Goal: Information Seeking & Learning: Find specific fact

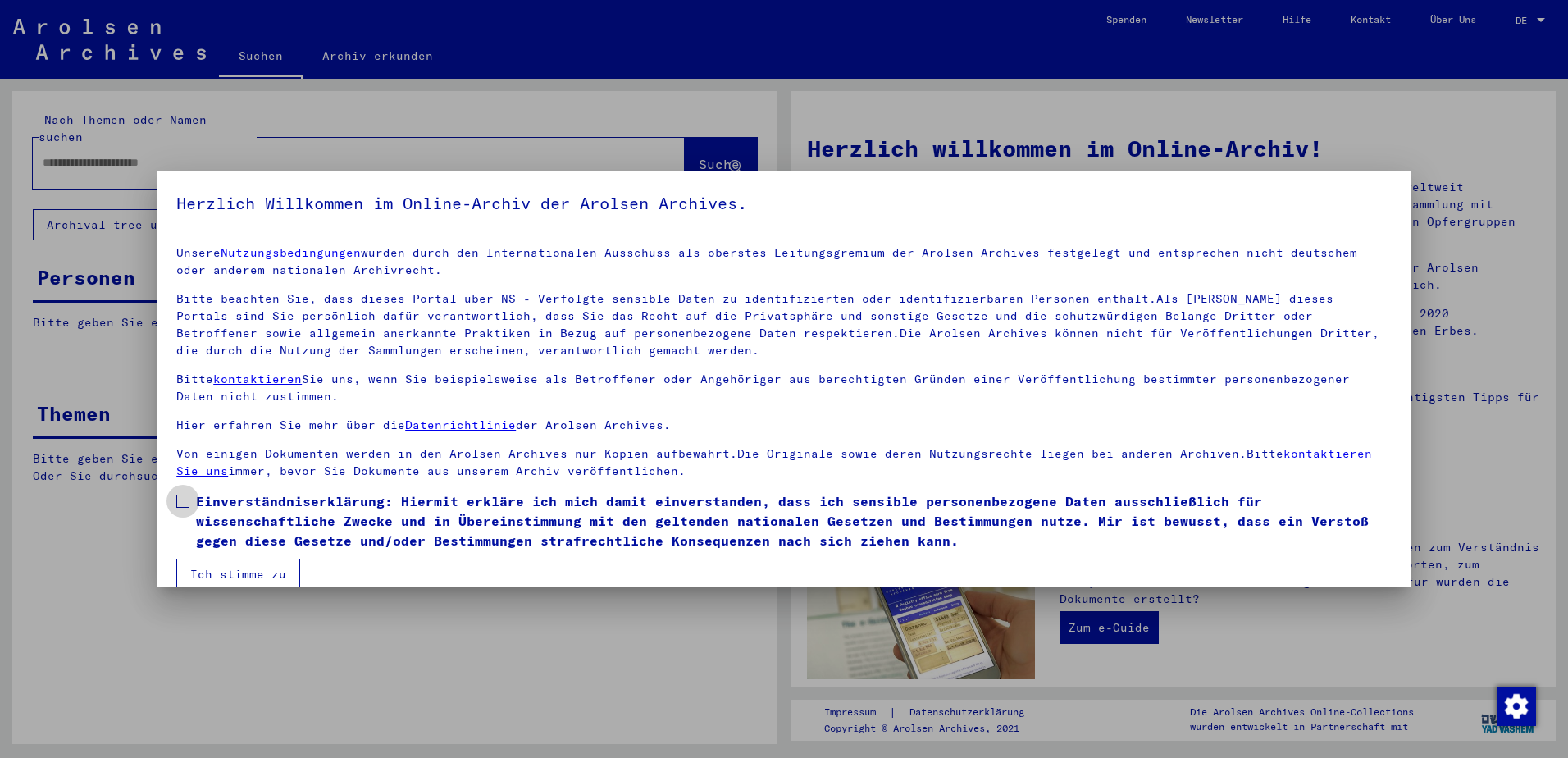
click at [239, 497] on span "Einverständniserklärung: Hiermit erkläre ich mich damit einverstanden, dass ich…" at bounding box center [794, 520] width 1196 height 59
click at [212, 574] on button "Ich stimme zu" at bounding box center [238, 574] width 124 height 31
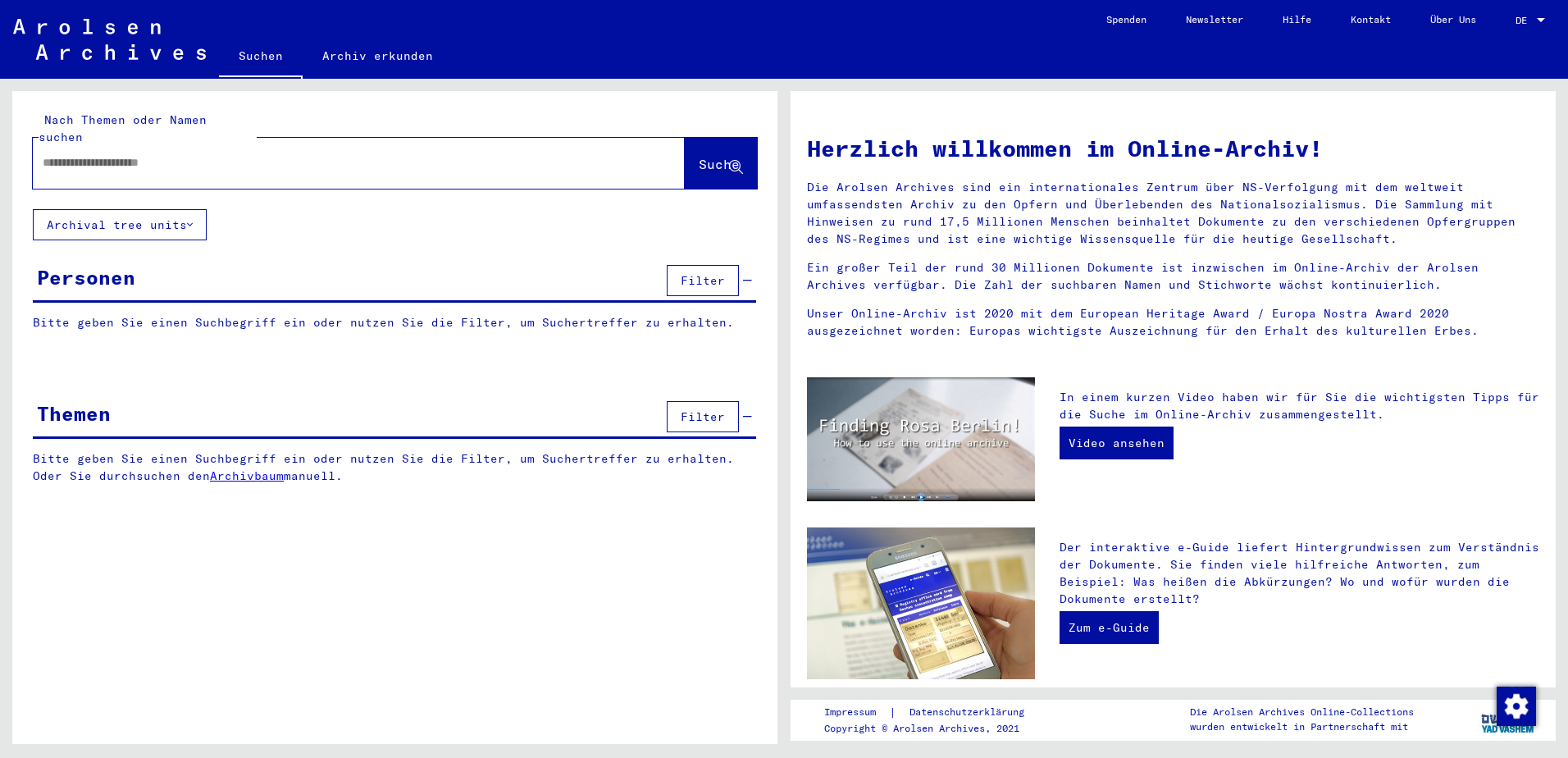
click at [122, 154] on input "text" at bounding box center [339, 162] width 593 height 17
type input "*****"
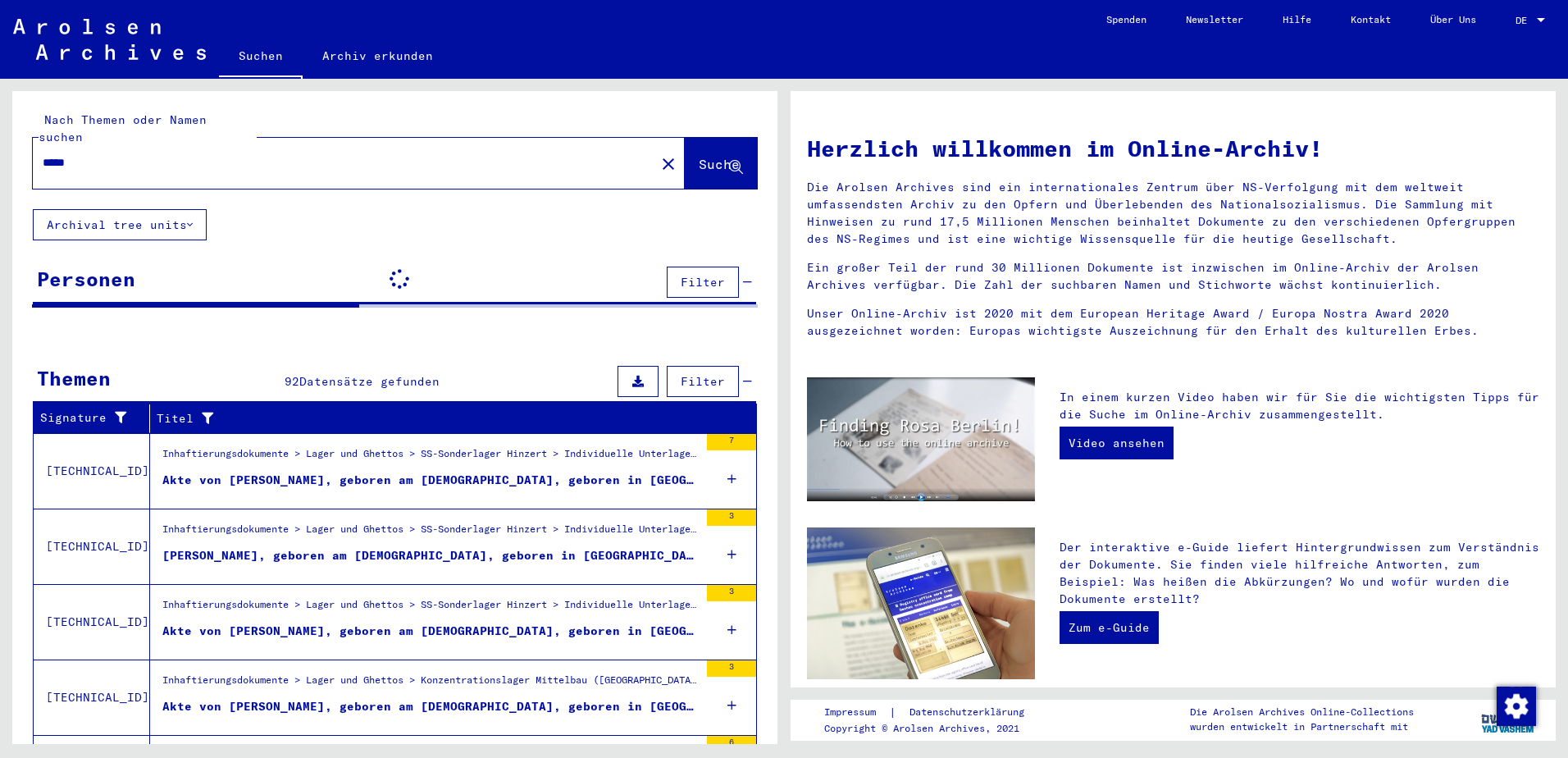
scroll to position [49, 0]
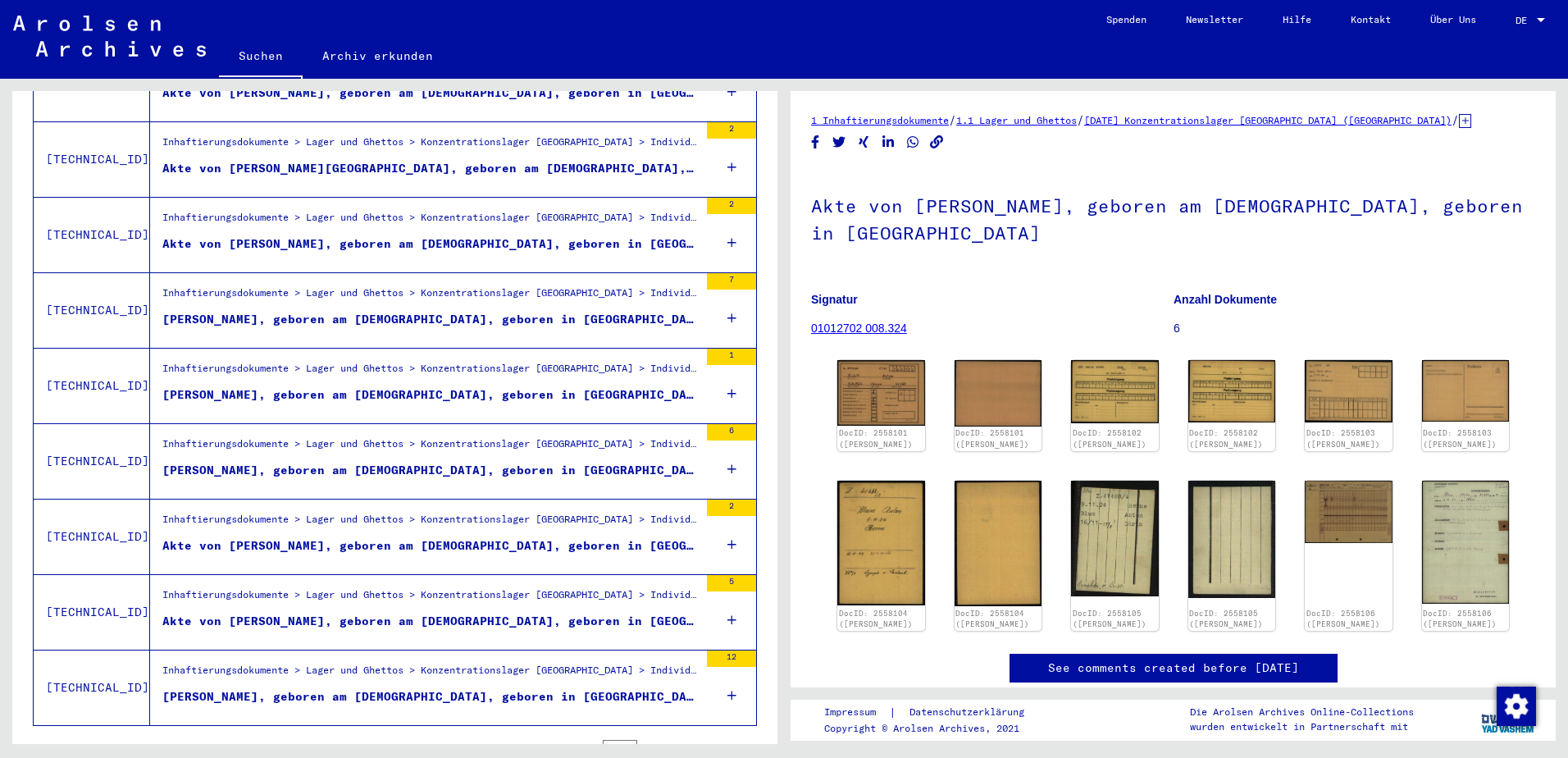
scroll to position [1648, 0]
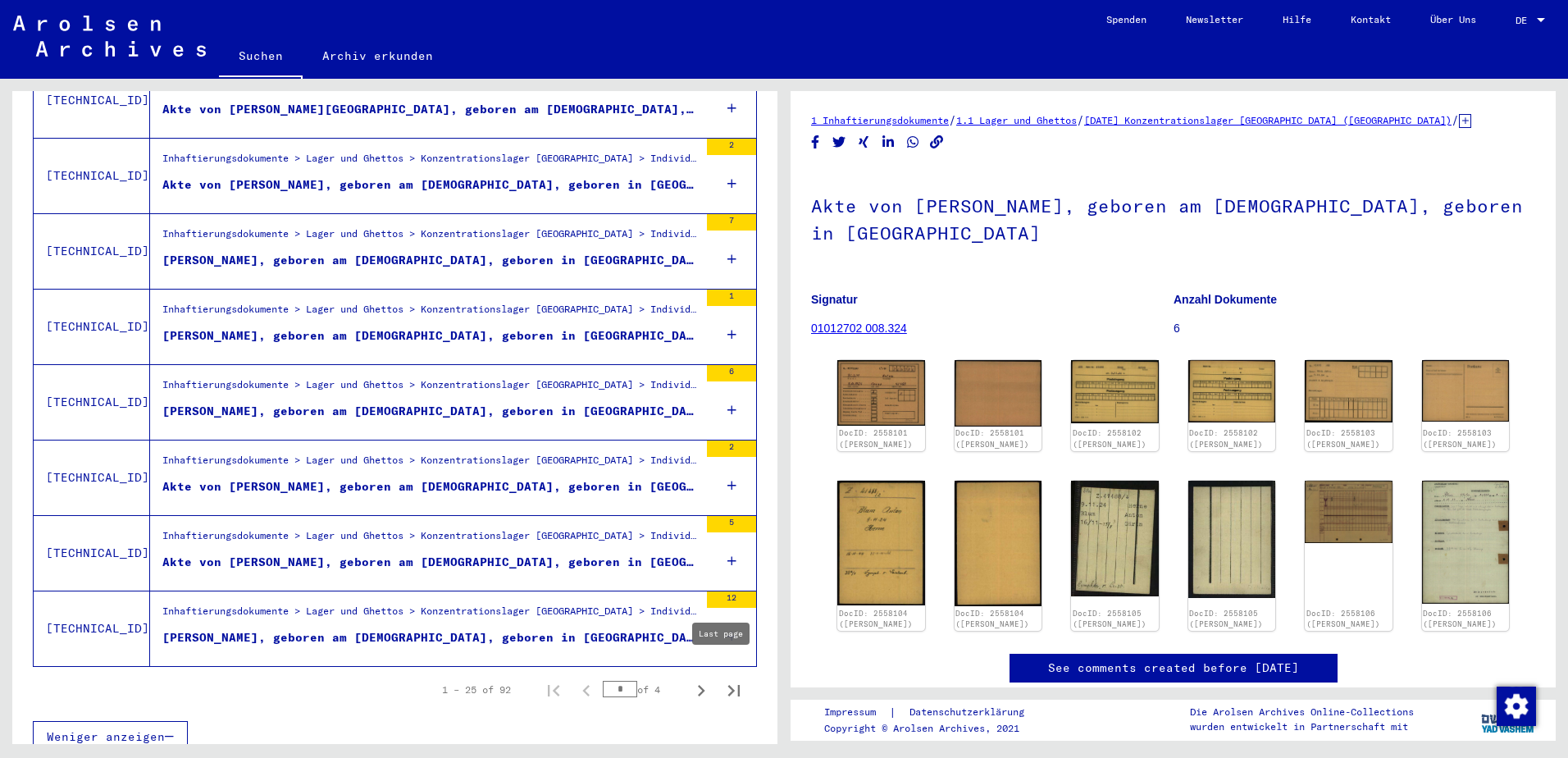
click at [722, 679] on icon "Last page" at bounding box center [733, 690] width 23 height 23
type input "*"
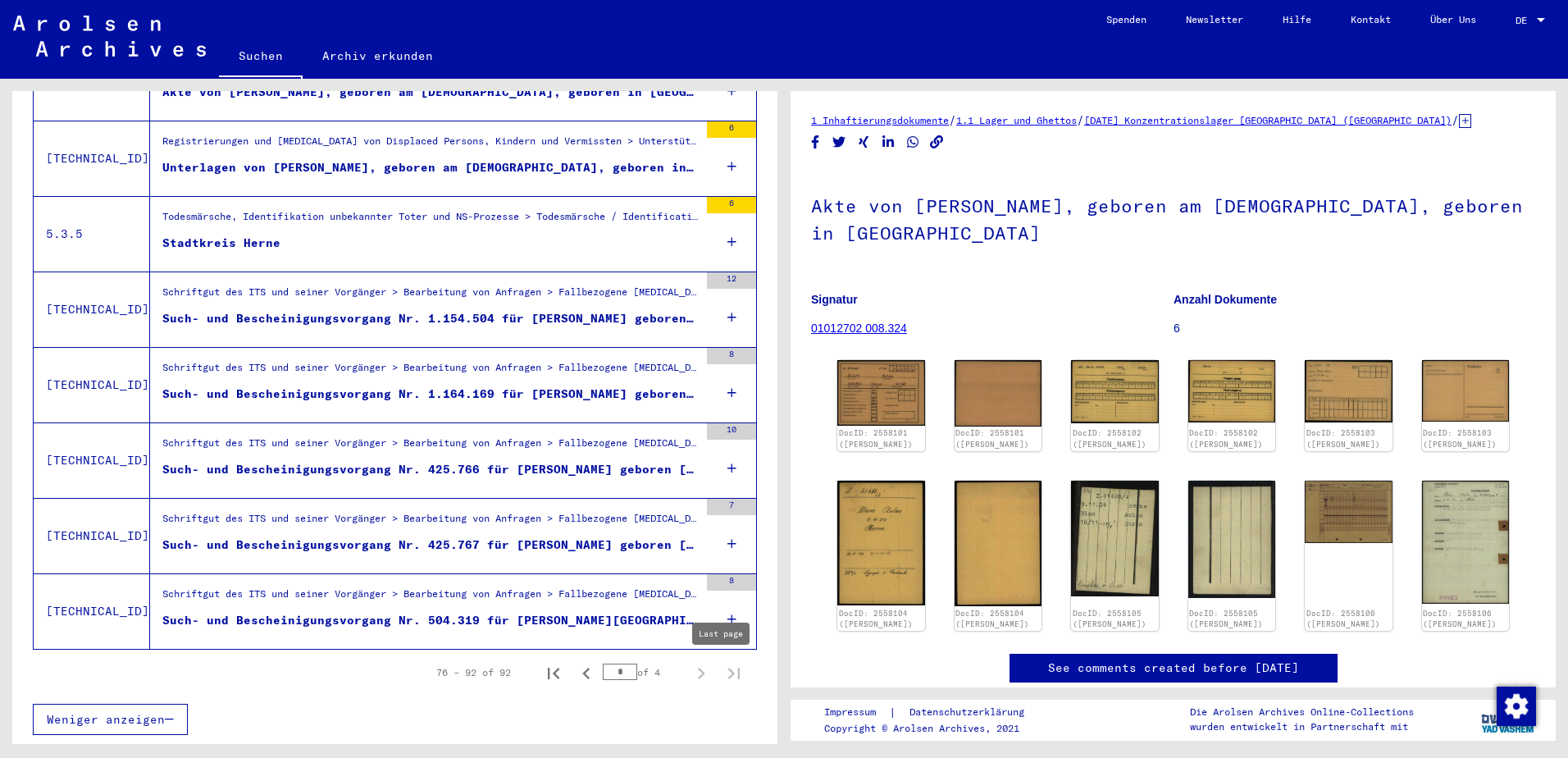
scroll to position [1044, 0]
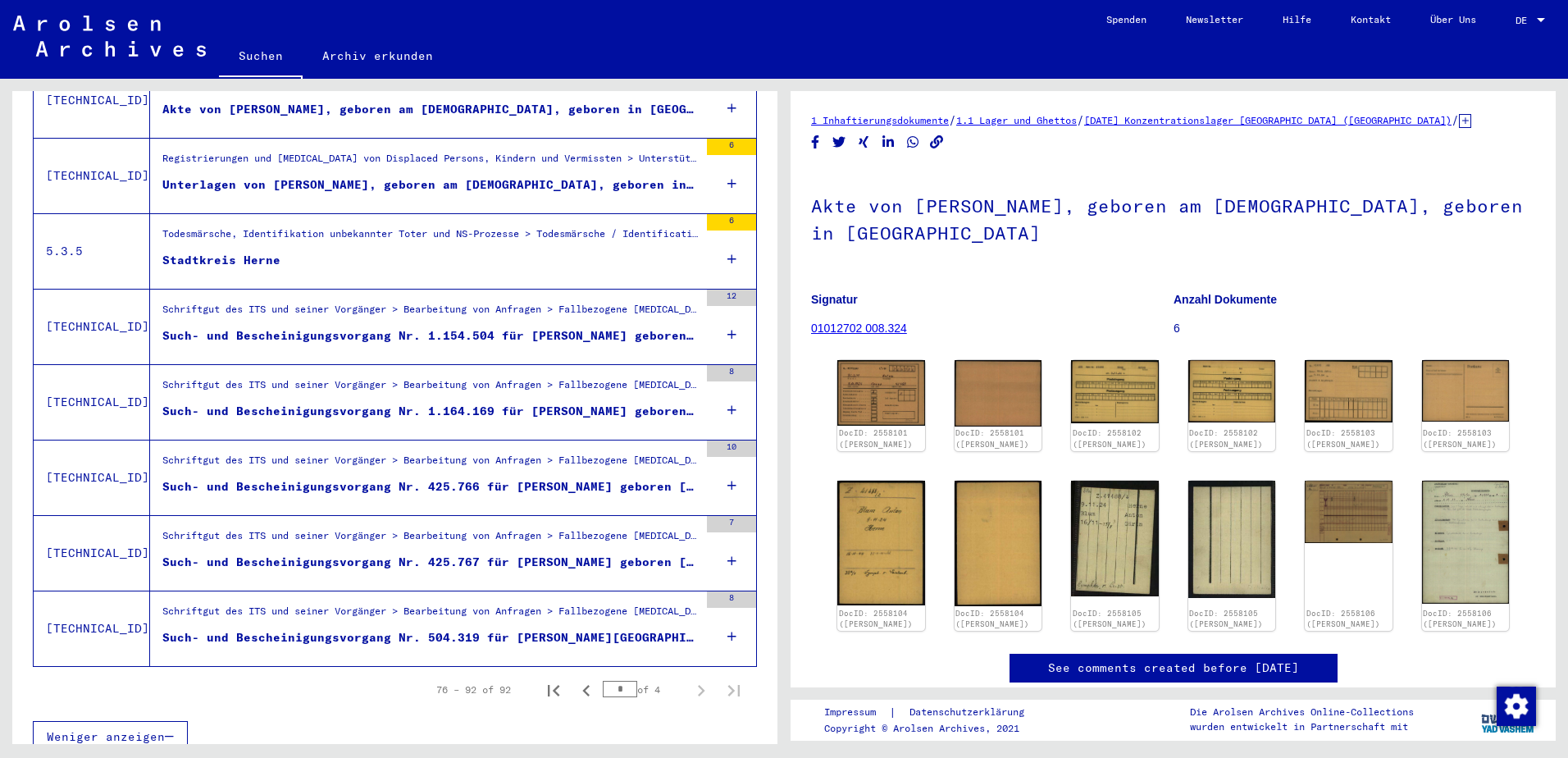
drag, startPoint x: 693, startPoint y: 645, endPoint x: 639, endPoint y: 582, distance: 83.0
click at [639, 590] on td "Schriftgut des ITS und seiner Vorgänger > Bearbeitung von Anfragen > Fallbezoge…" at bounding box center [453, 628] width 606 height 76
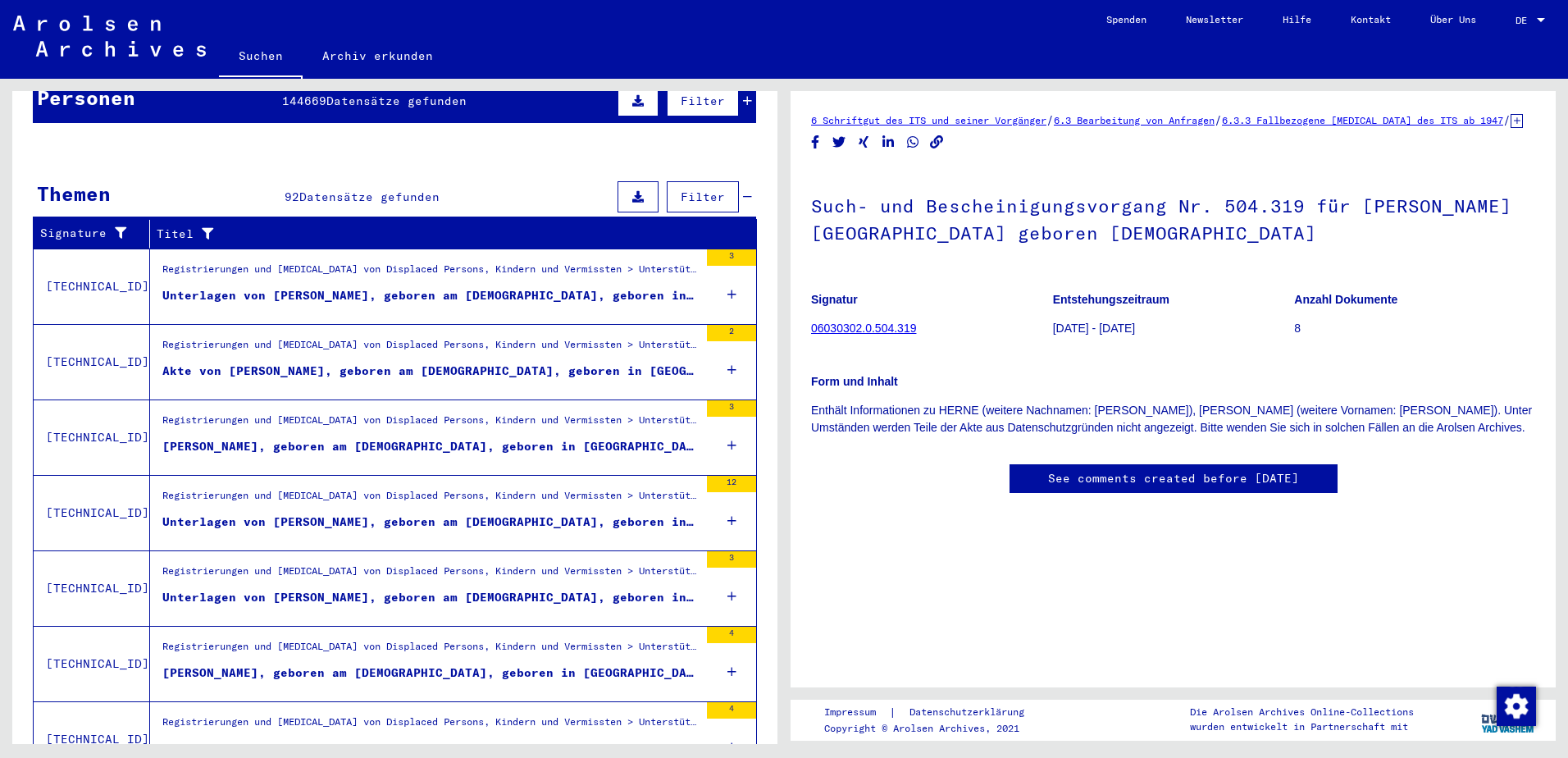
scroll to position [135, 0]
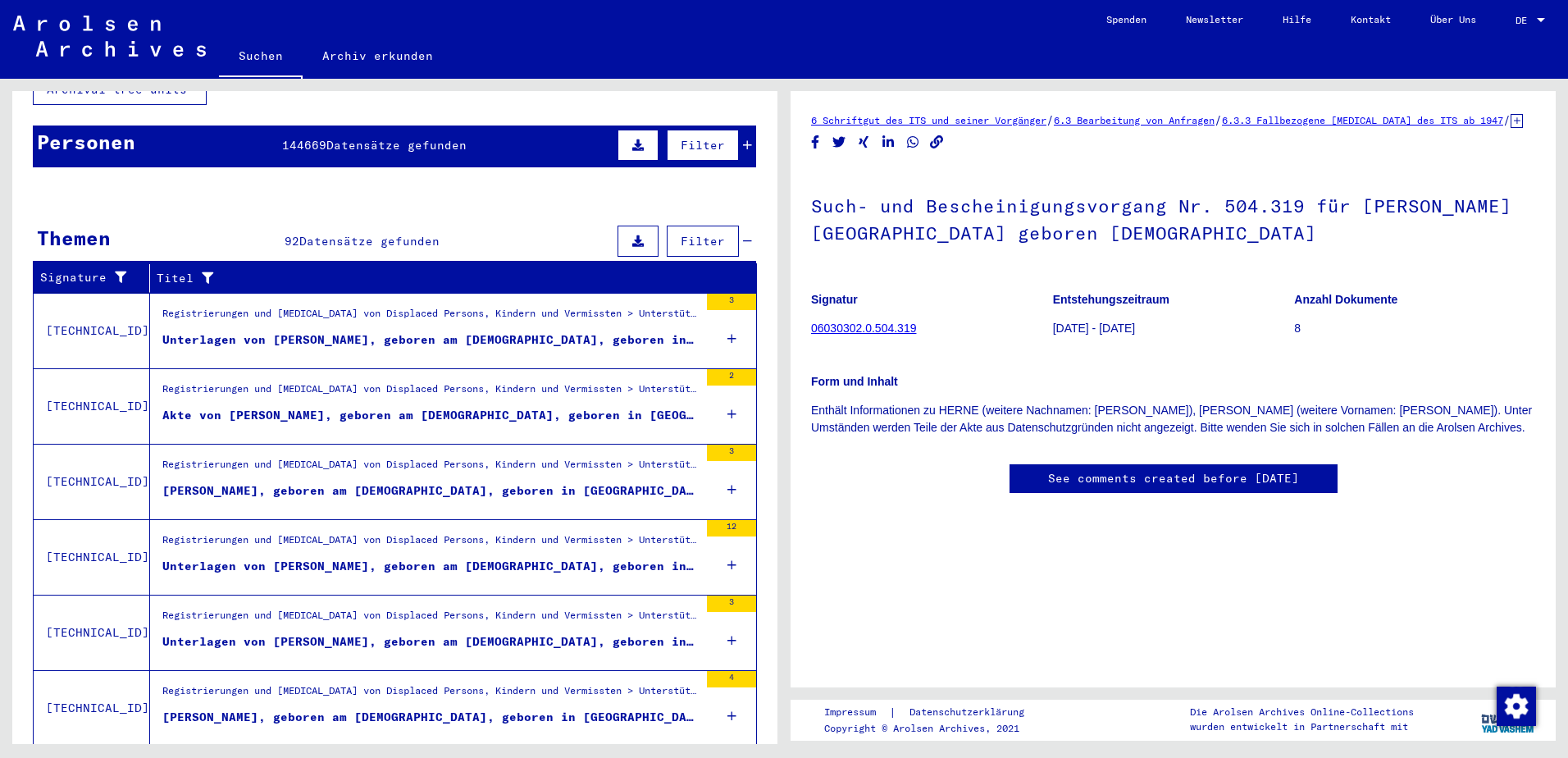
drag, startPoint x: 742, startPoint y: 661, endPoint x: 88, endPoint y: 296, distance: 749.0
copy div "L Ipsu Dolors 9260 ?AM Consecte Adip 81/98/9623 ?ELITS Doei 8421 Temp Incididun…"
click at [376, 331] on div "Unterlagen von [PERSON_NAME], geboren am [DEMOGRAPHIC_DATA], geboren in [GEOGRA…" at bounding box center [431, 339] width 536 height 17
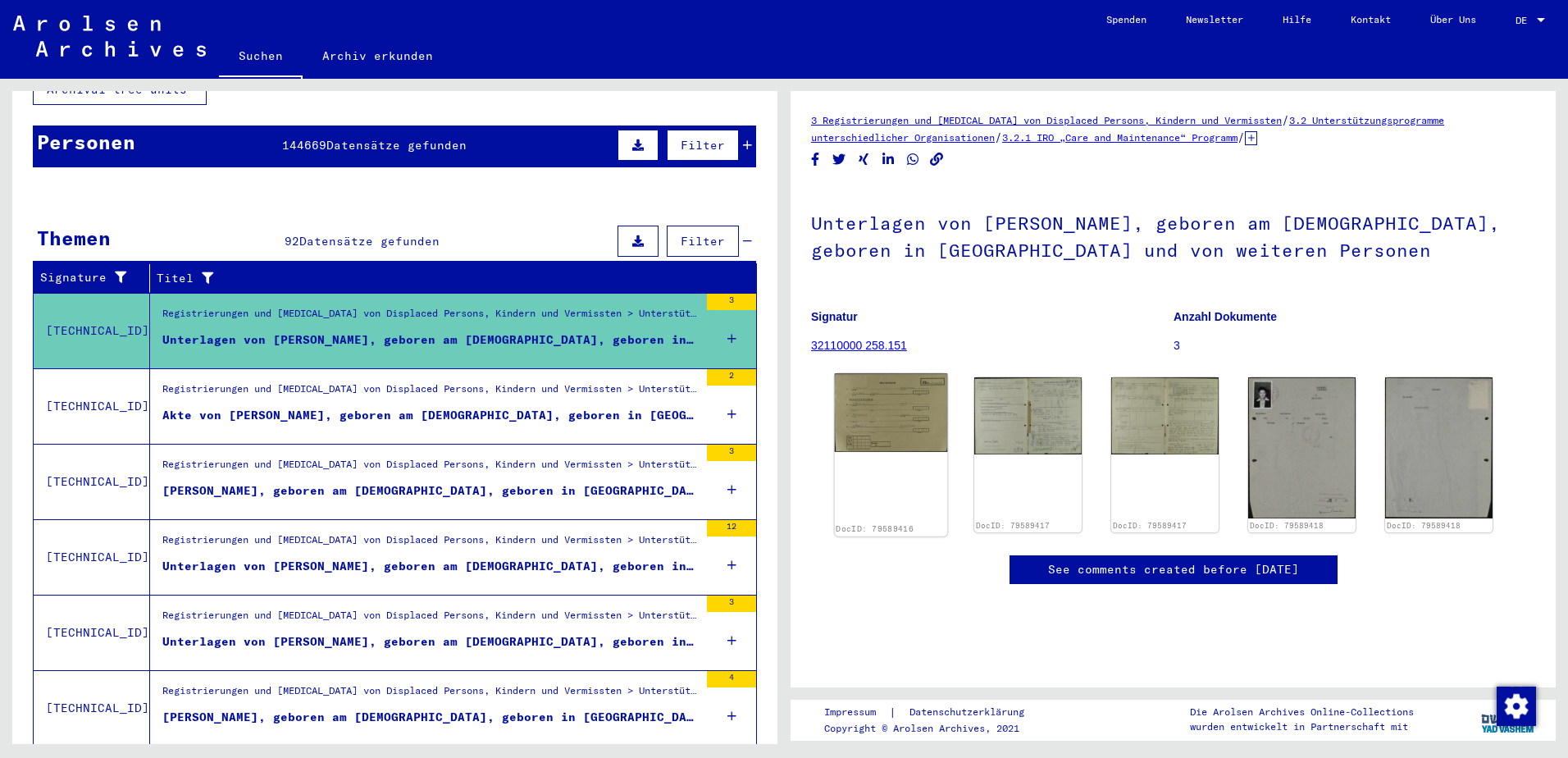
click at [894, 410] on img at bounding box center [891, 412] width 113 height 78
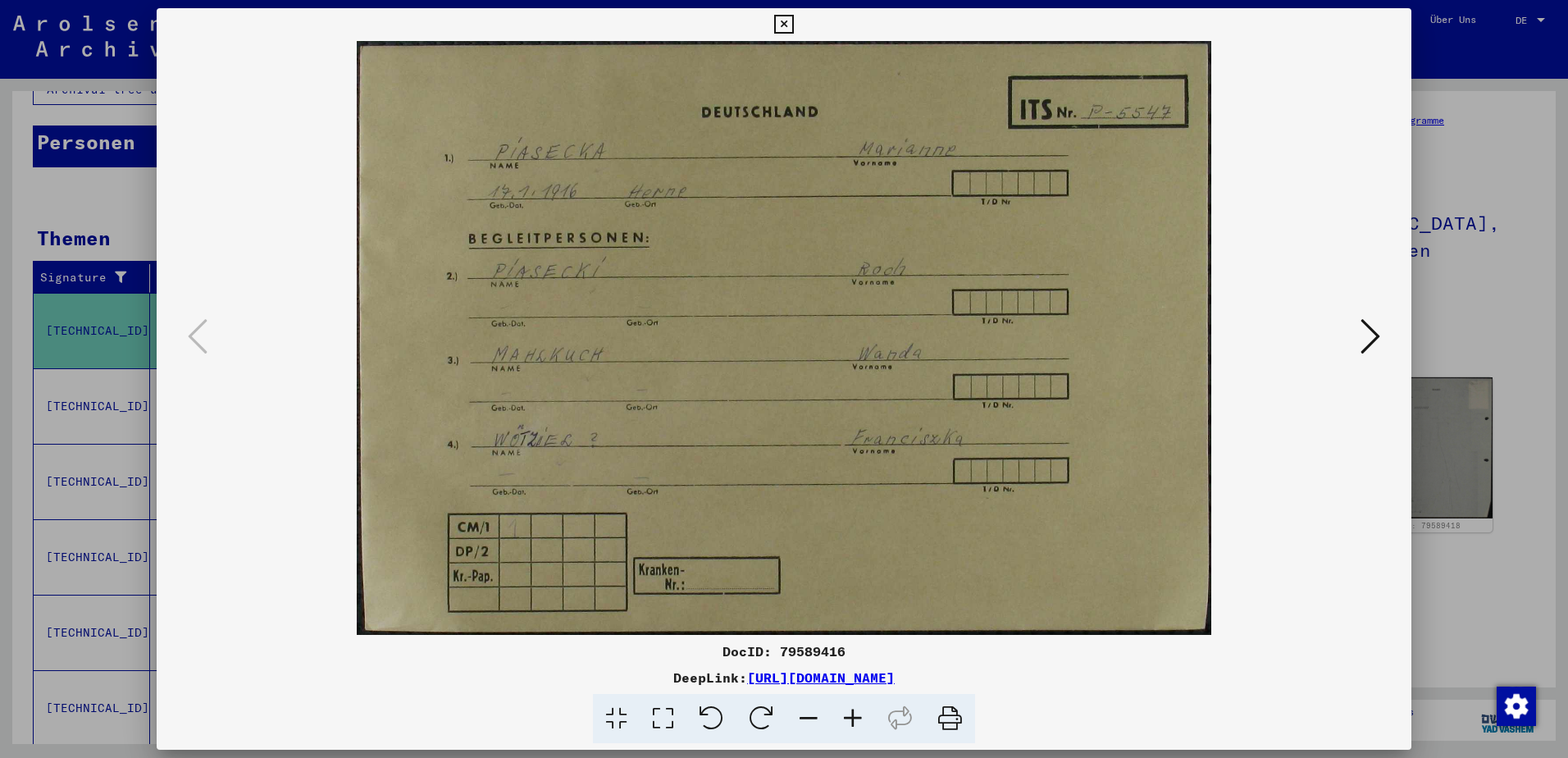
click at [1366, 334] on icon at bounding box center [1370, 336] width 20 height 39
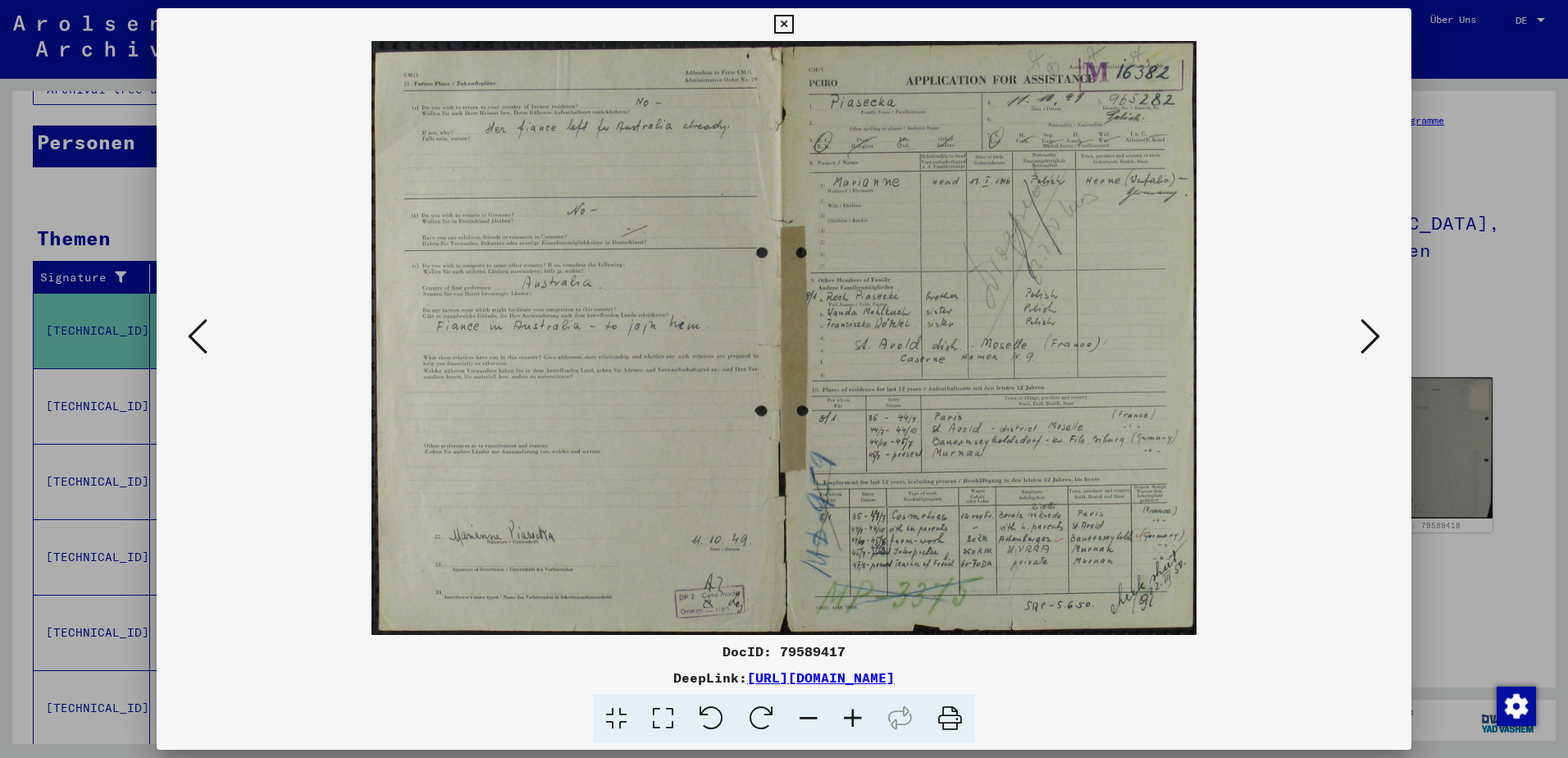
click at [1366, 337] on icon at bounding box center [1370, 336] width 20 height 39
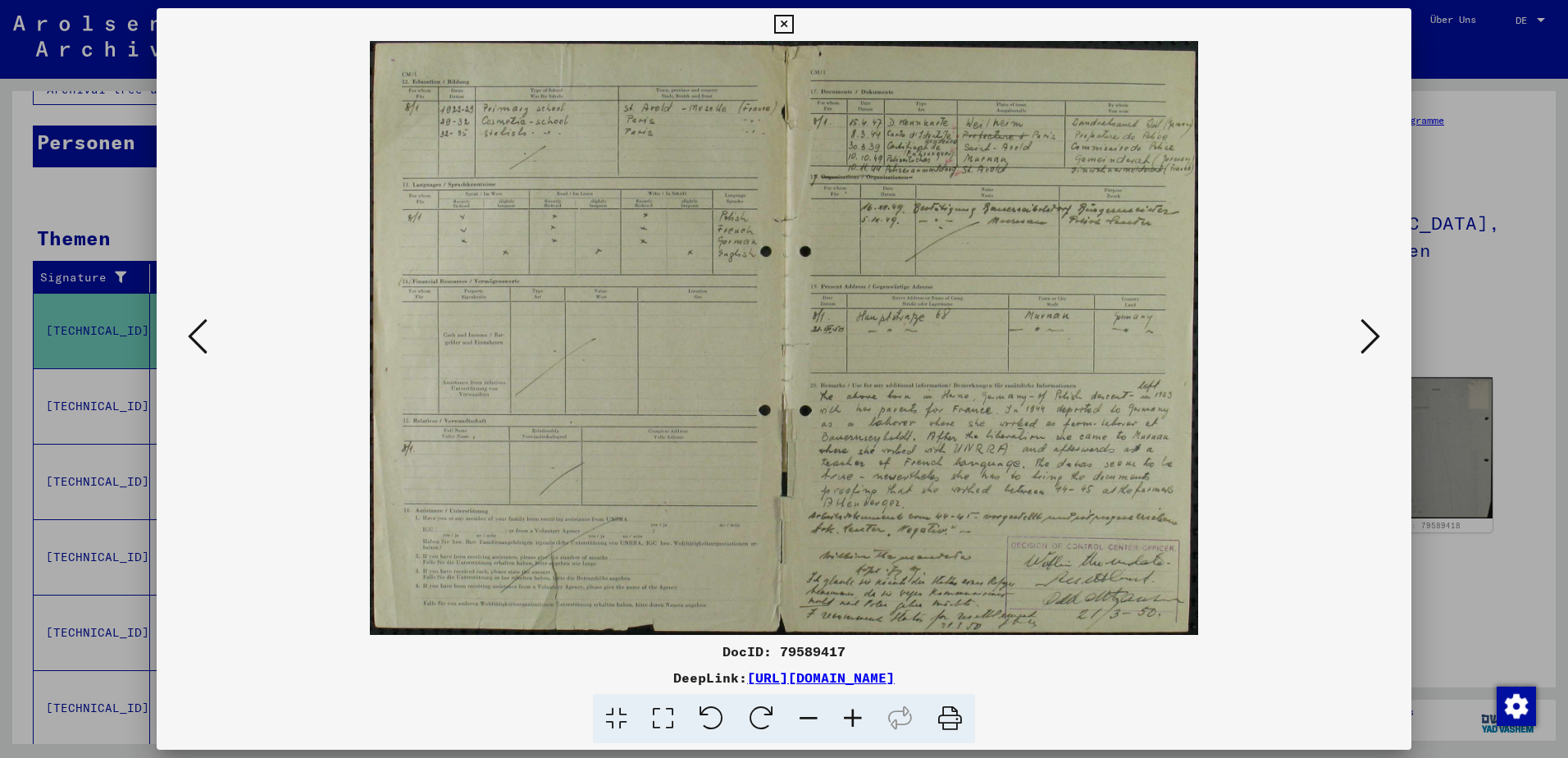
click at [1366, 337] on icon at bounding box center [1370, 336] width 20 height 39
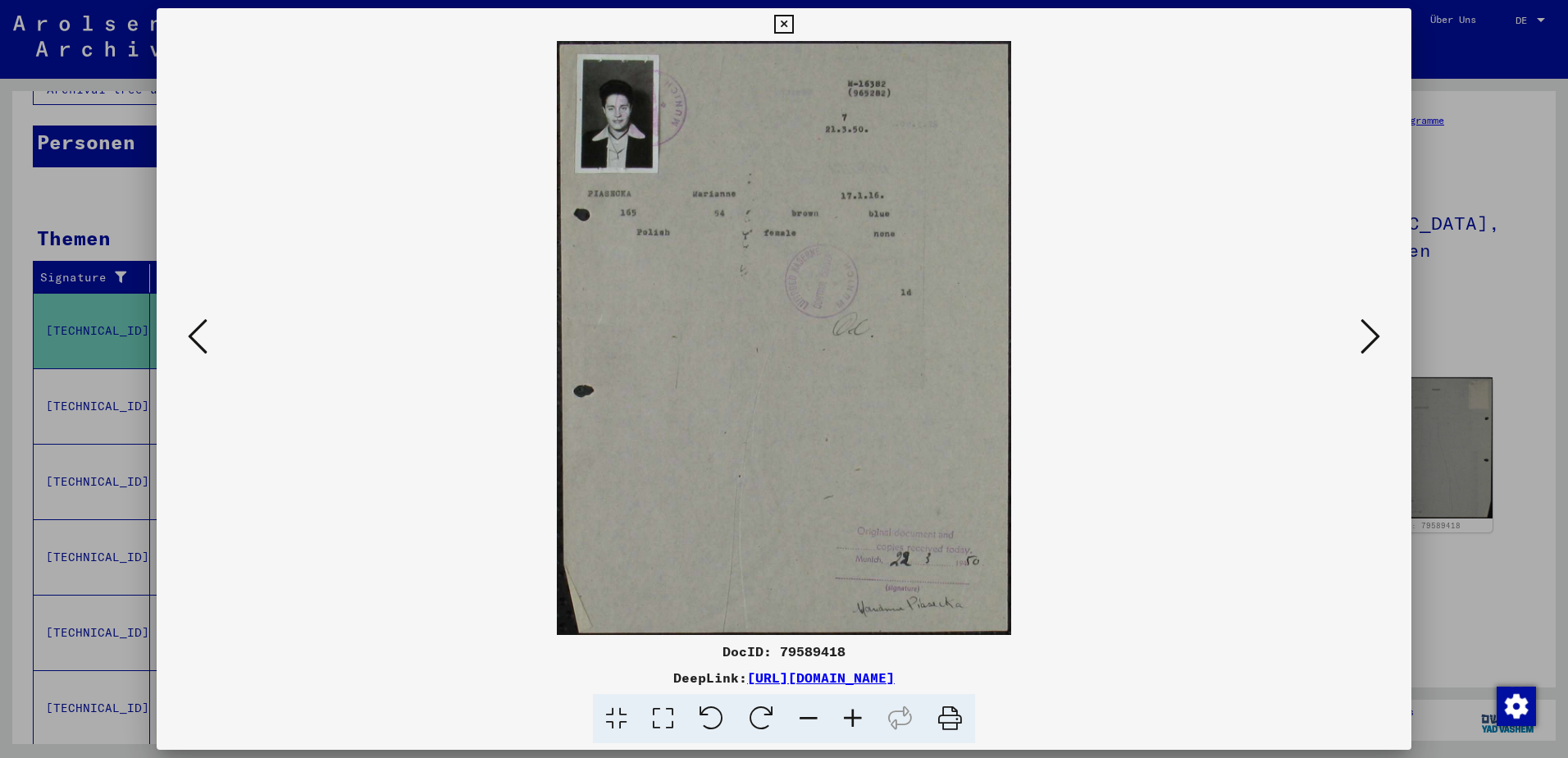
click at [1366, 337] on icon at bounding box center [1370, 336] width 20 height 39
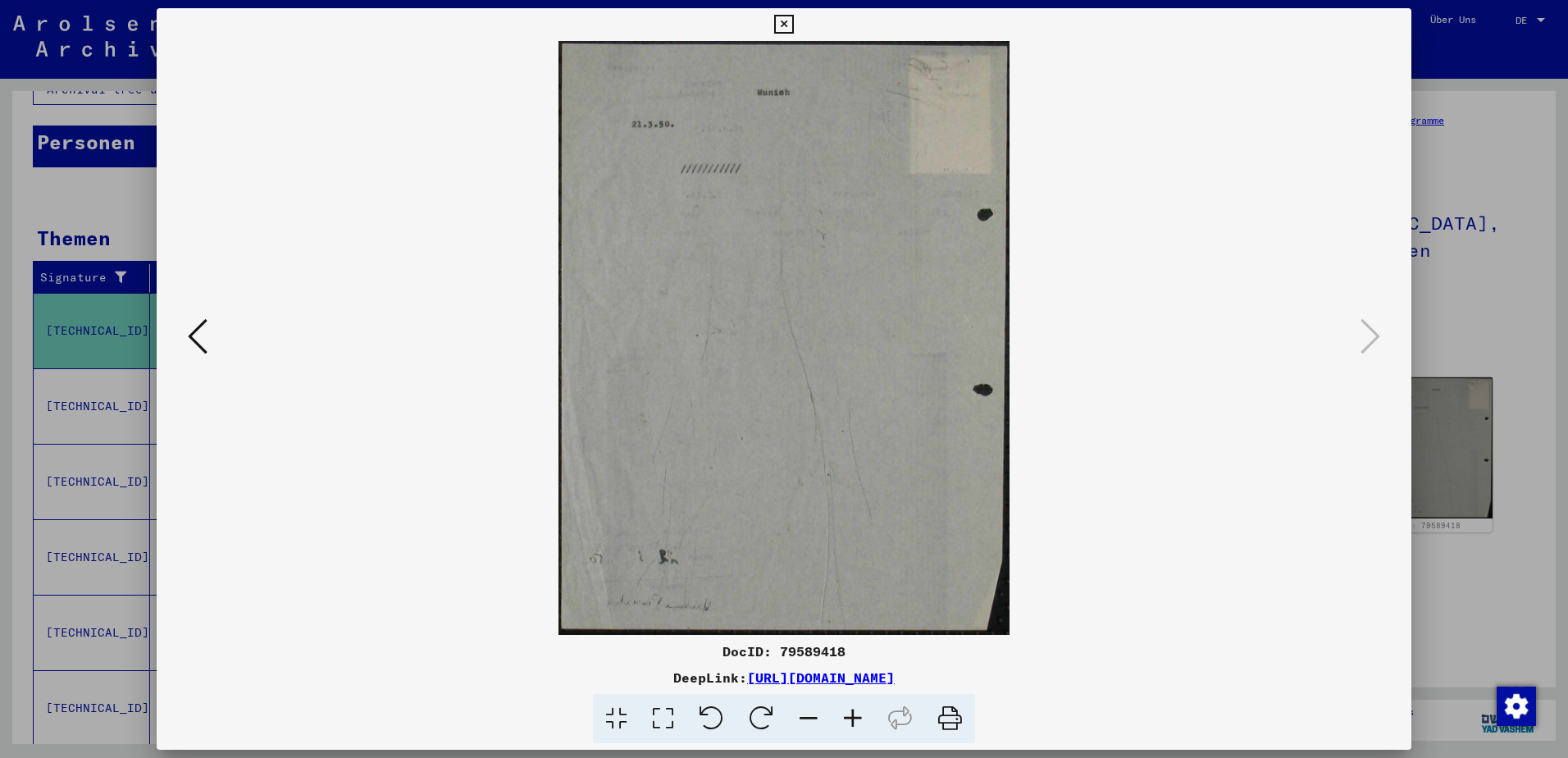
click at [782, 24] on icon at bounding box center [784, 25] width 19 height 20
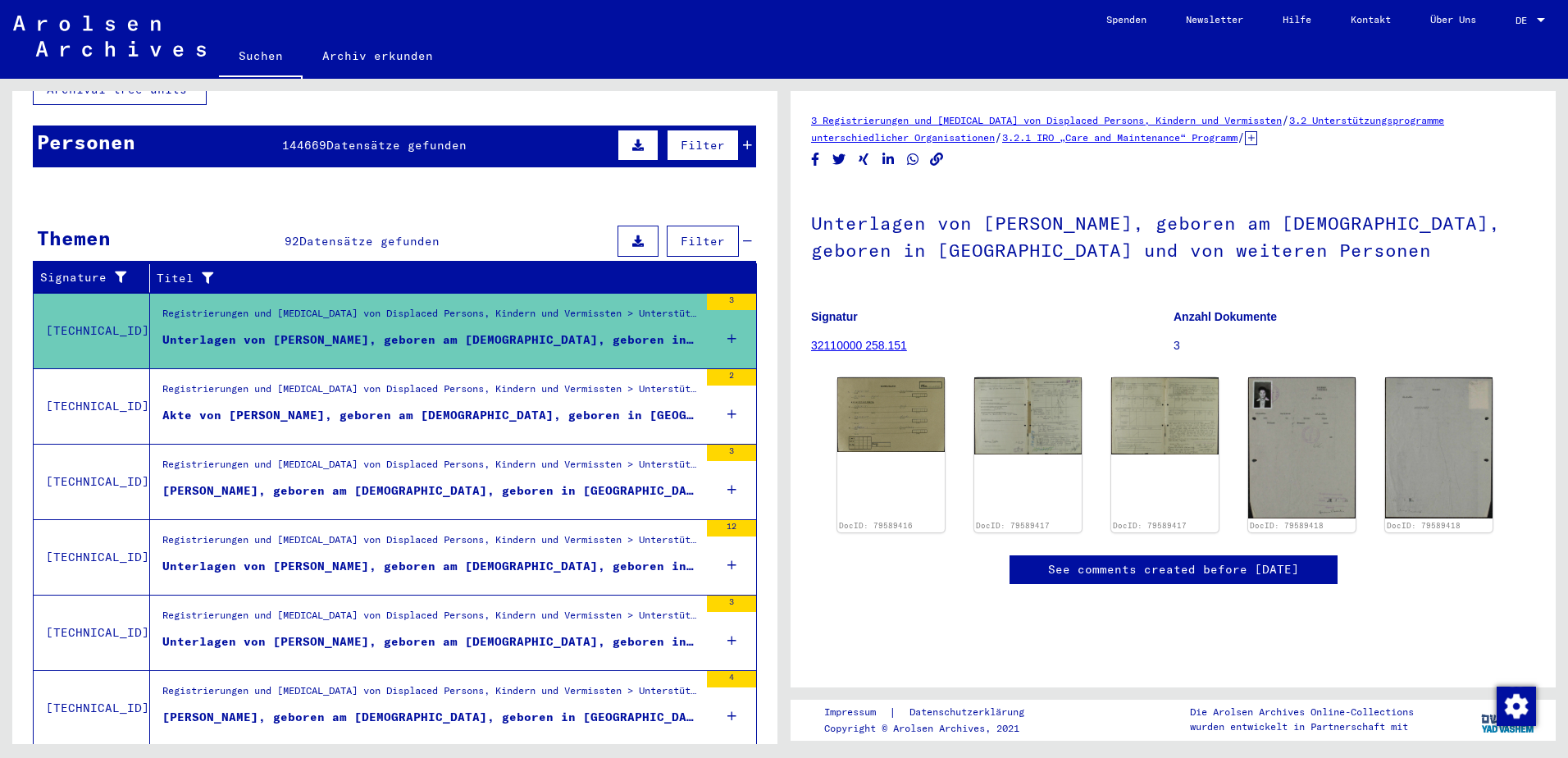
click at [854, 345] on link "32110000 258.151" at bounding box center [858, 345] width 96 height 13
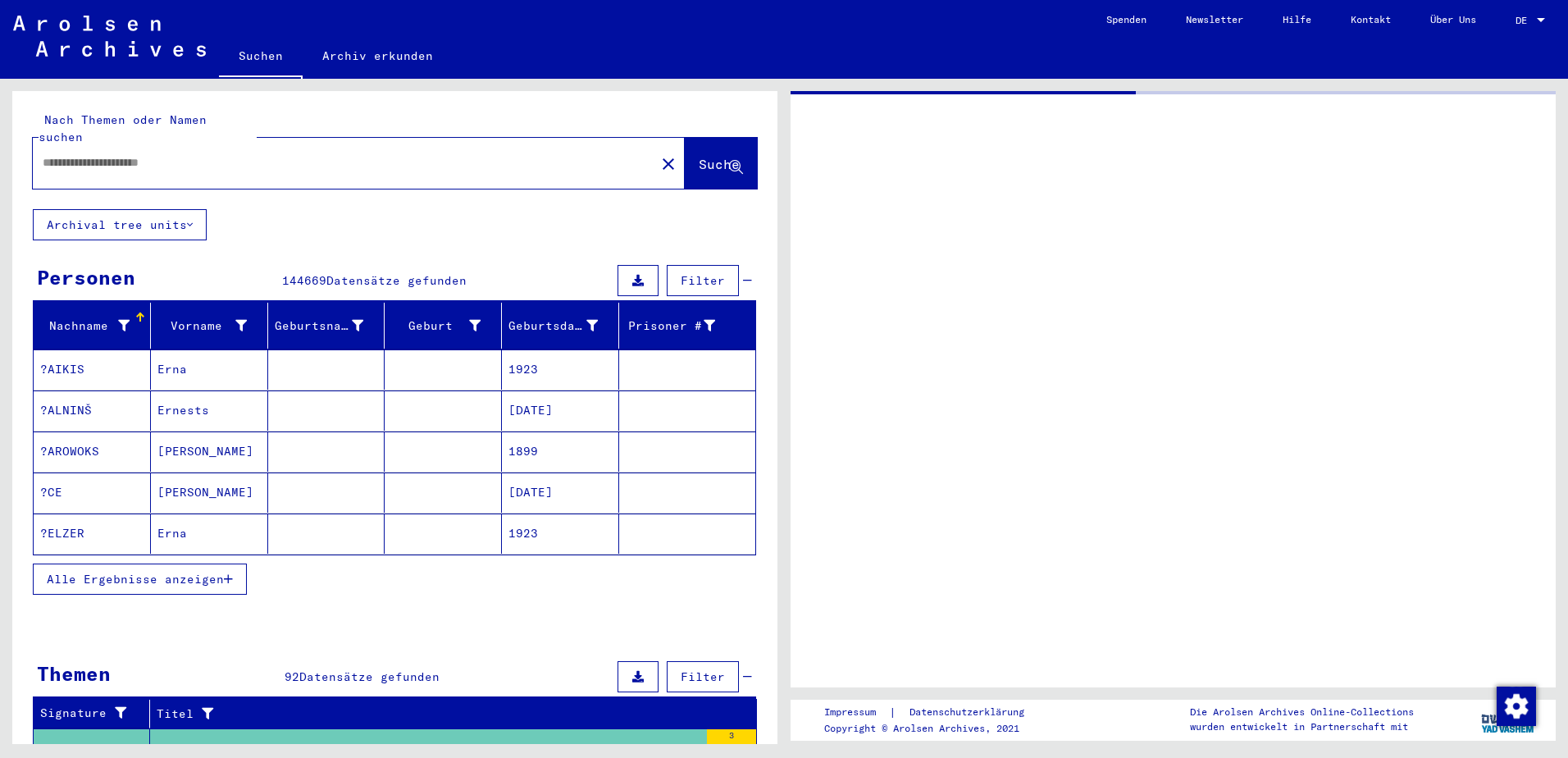
type input "*******"
